Goal: Check status

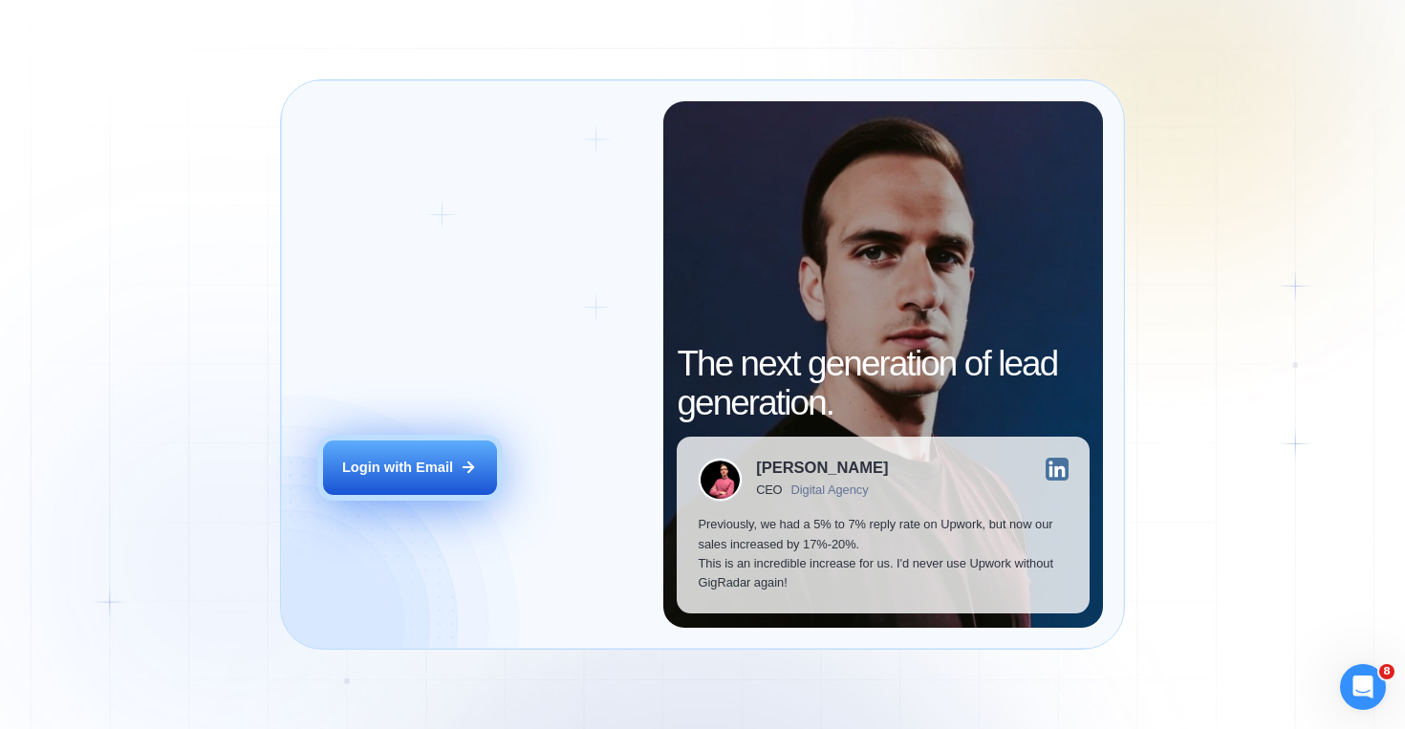
click at [467, 484] on button "Login with Email" at bounding box center [410, 468] width 174 height 54
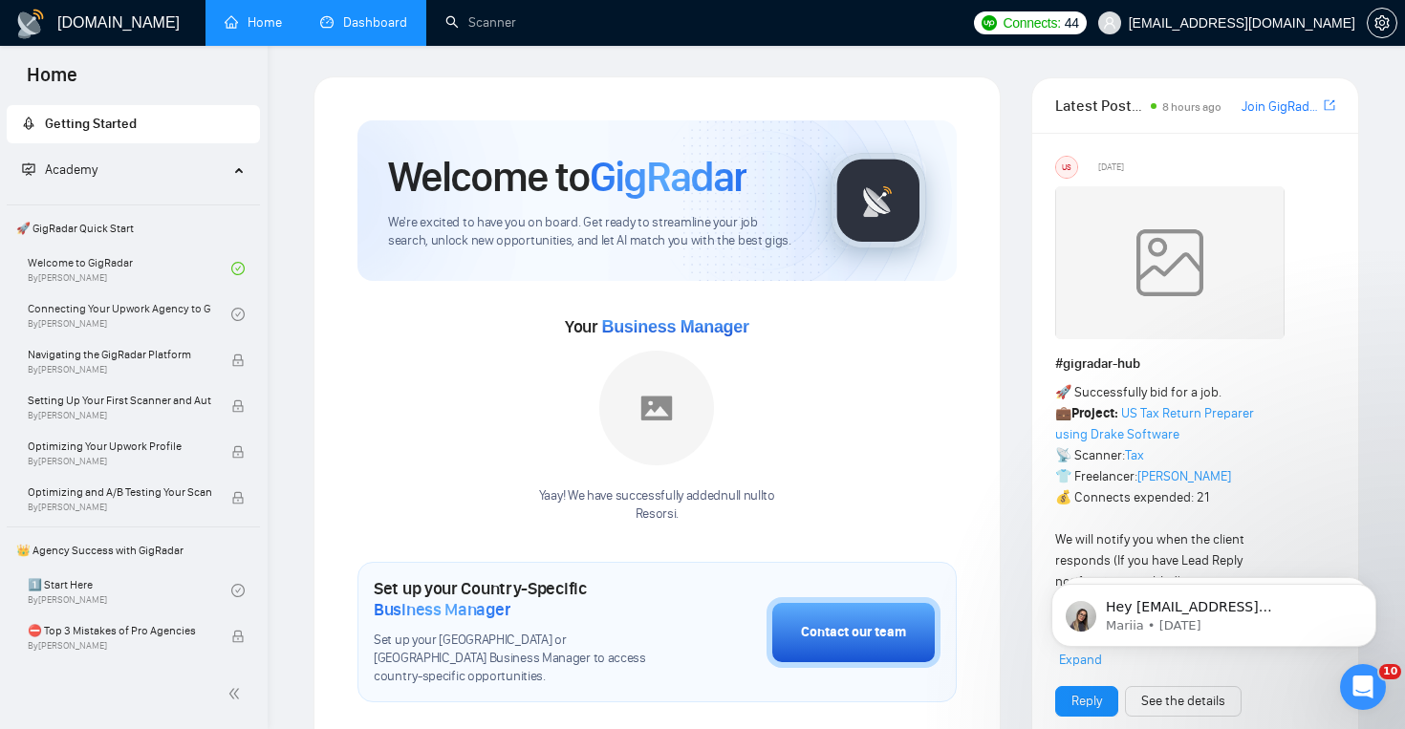
click at [367, 14] on link "Dashboard" at bounding box center [363, 22] width 87 height 16
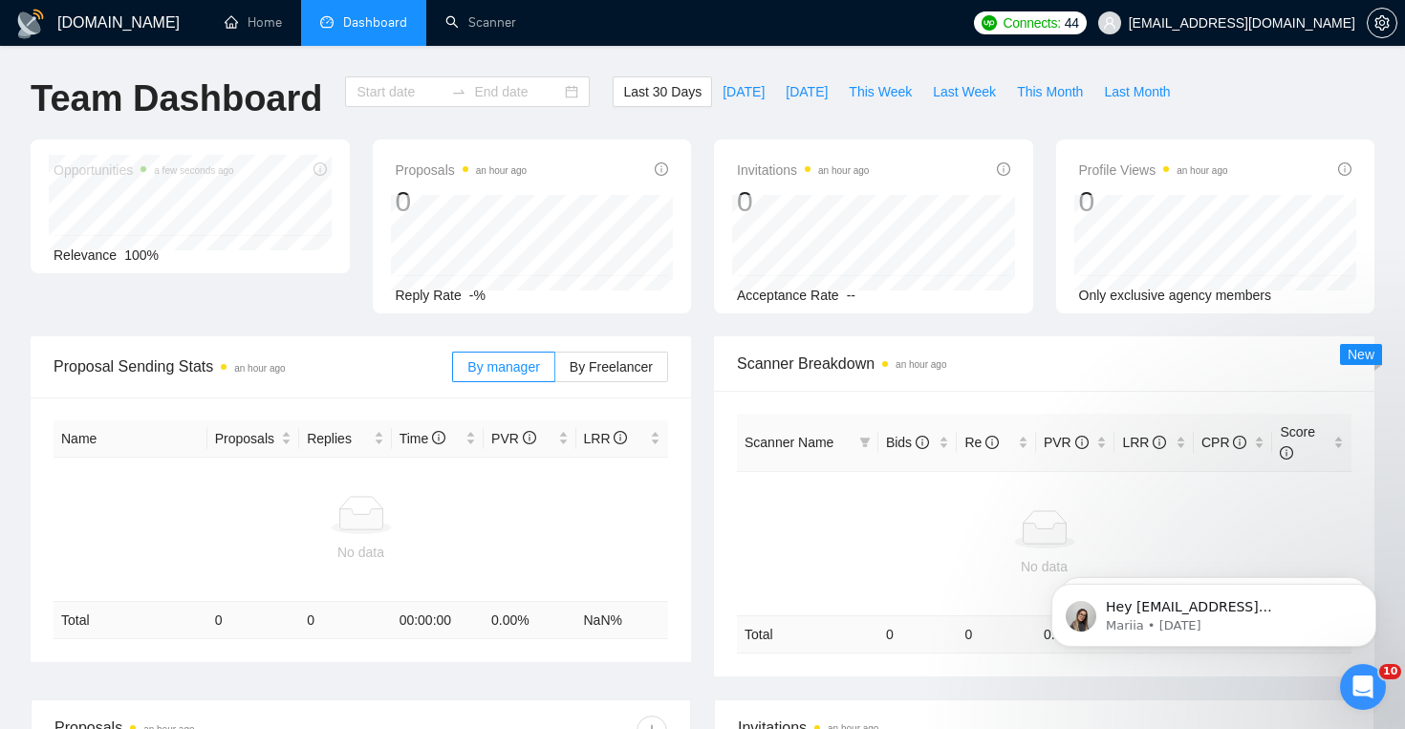
type input "[DATE]"
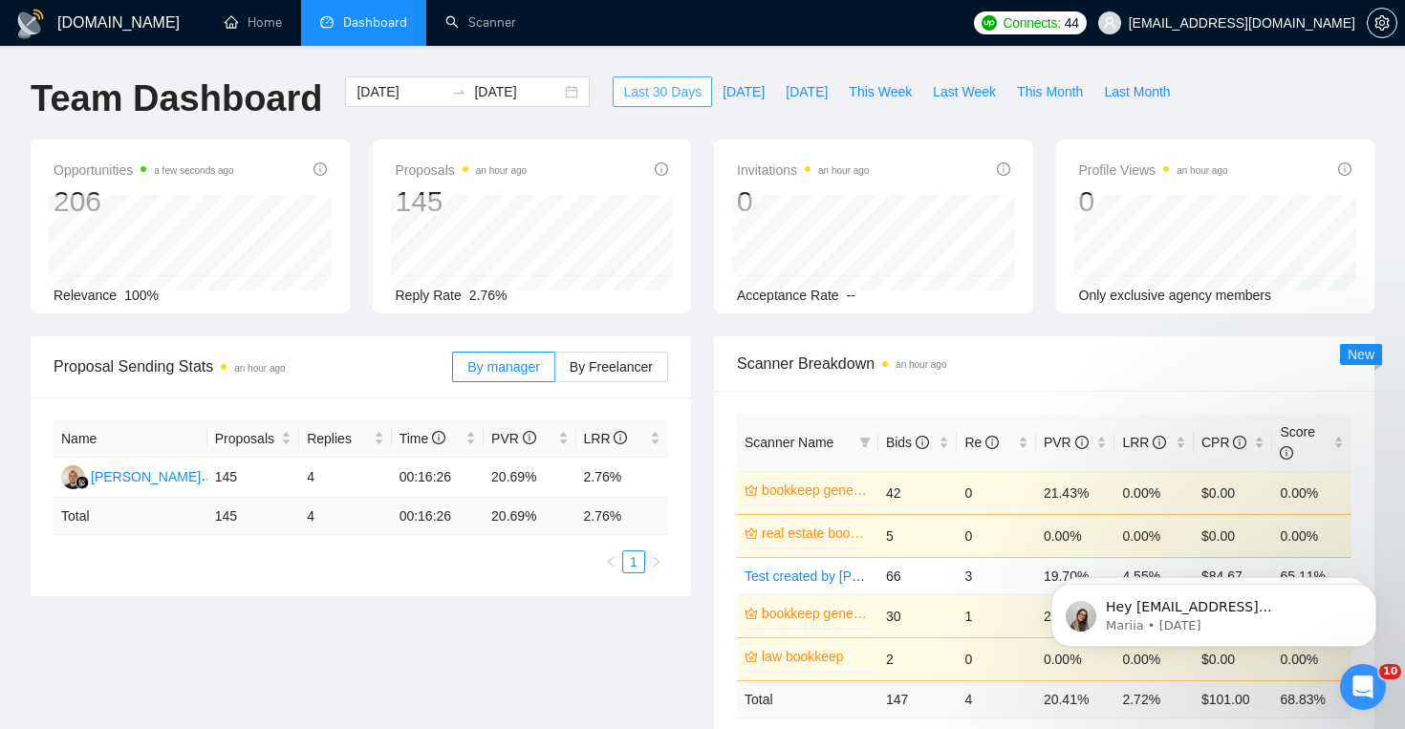
click at [656, 93] on span "Last 30 Days" at bounding box center [662, 91] width 78 height 21
